Goal: Check status: Check status

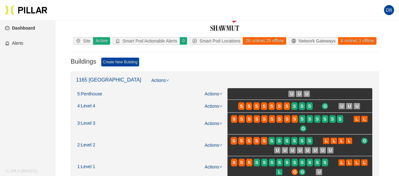
scroll to position [32, 0]
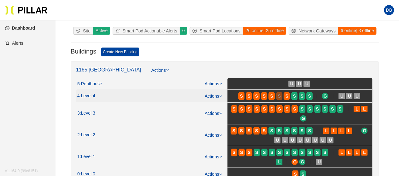
click at [278, 130] on div "S" at bounding box center [279, 130] width 6 height 5
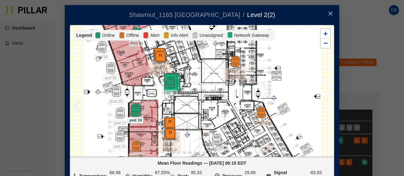
click at [136, 111] on img at bounding box center [136, 111] width 14 height 14
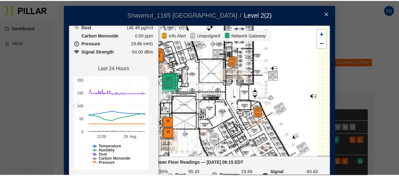
scroll to position [82, 0]
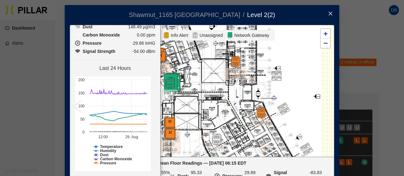
click at [330, 15] on icon "close" at bounding box center [330, 13] width 5 height 5
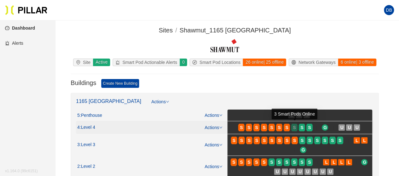
click at [292, 125] on div "S" at bounding box center [294, 127] width 6 height 5
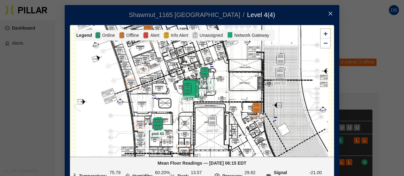
click at [154, 121] on img at bounding box center [158, 124] width 14 height 14
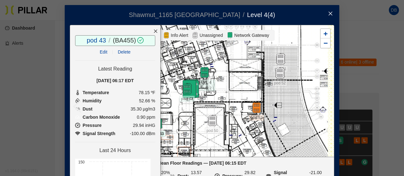
click at [329, 13] on icon "close" at bounding box center [330, 13] width 5 height 5
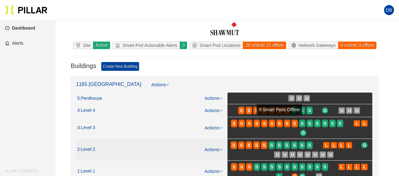
scroll to position [32, 0]
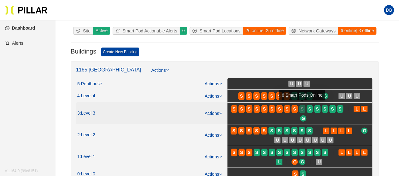
click at [305, 107] on div "S" at bounding box center [302, 109] width 6 height 5
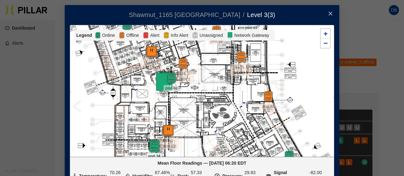
click at [151, 146] on img at bounding box center [154, 147] width 14 height 14
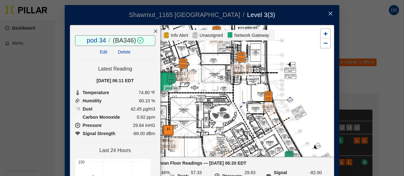
click at [151, 31] on div at bounding box center [155, 31] width 9 height 12
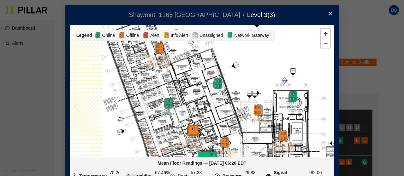
drag, startPoint x: 190, startPoint y: 95, endPoint x: 232, endPoint y: 174, distance: 89.2
click at [232, 174] on div "Shawmut_1165 [PERSON_NAME] / Level 3 ( 3 ) / Legend Online Offline Alert Info A…" at bounding box center [202, 88] width 404 height 176
click at [162, 102] on img at bounding box center [169, 104] width 14 height 14
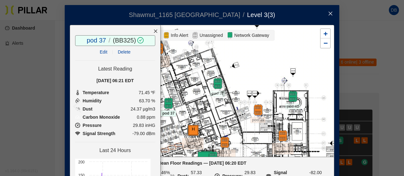
click at [153, 30] on icon "close" at bounding box center [155, 31] width 4 height 4
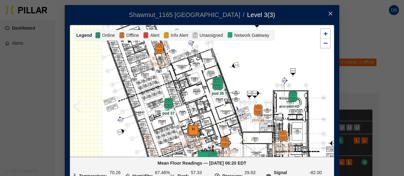
click at [213, 84] on img at bounding box center [218, 84] width 14 height 14
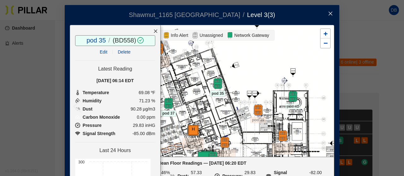
click at [151, 28] on div at bounding box center [155, 31] width 9 height 12
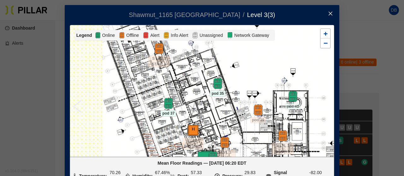
click at [328, 11] on icon "close" at bounding box center [330, 13] width 5 height 5
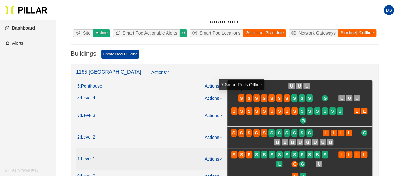
scroll to position [63, 0]
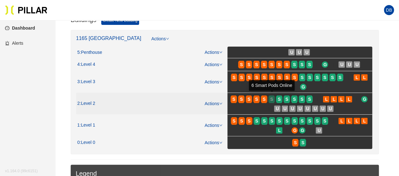
click at [271, 98] on span "S" at bounding box center [271, 99] width 3 height 7
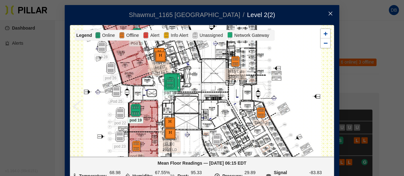
click at [135, 111] on img at bounding box center [136, 111] width 14 height 14
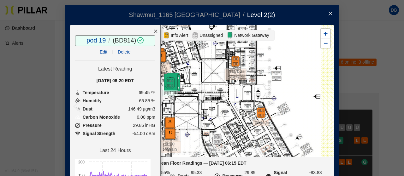
click at [154, 31] on icon "close" at bounding box center [155, 31] width 3 height 3
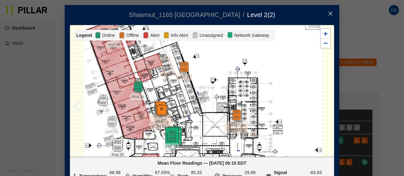
drag, startPoint x: 112, startPoint y: 85, endPoint x: 113, endPoint y: 139, distance: 53.6
click at [113, 139] on div "ELEC 2030 LD ELEC 2031 LD ELEC B2510 LD ELEC B2511 LD Level 2 N LVL 2 Area D N …" at bounding box center [202, 91] width 264 height 132
click at [133, 85] on img at bounding box center [138, 87] width 14 height 14
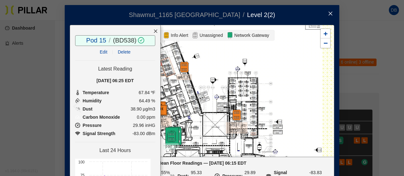
click at [330, 14] on icon "close" at bounding box center [330, 13] width 5 height 5
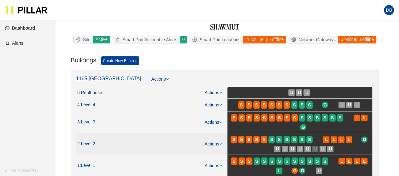
scroll to position [63, 0]
